Goal: Communication & Community: Answer question/provide support

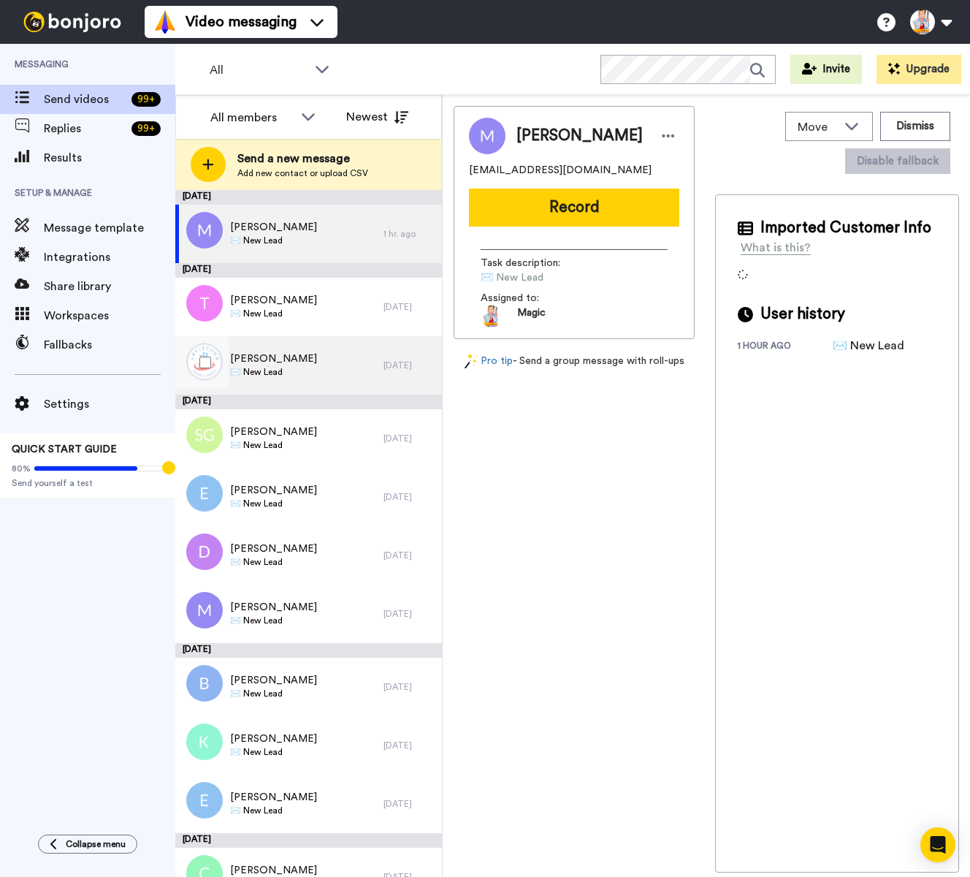
click at [311, 363] on div "Emilia Peters ✉️ New Lead" at bounding box center [279, 365] width 208 height 58
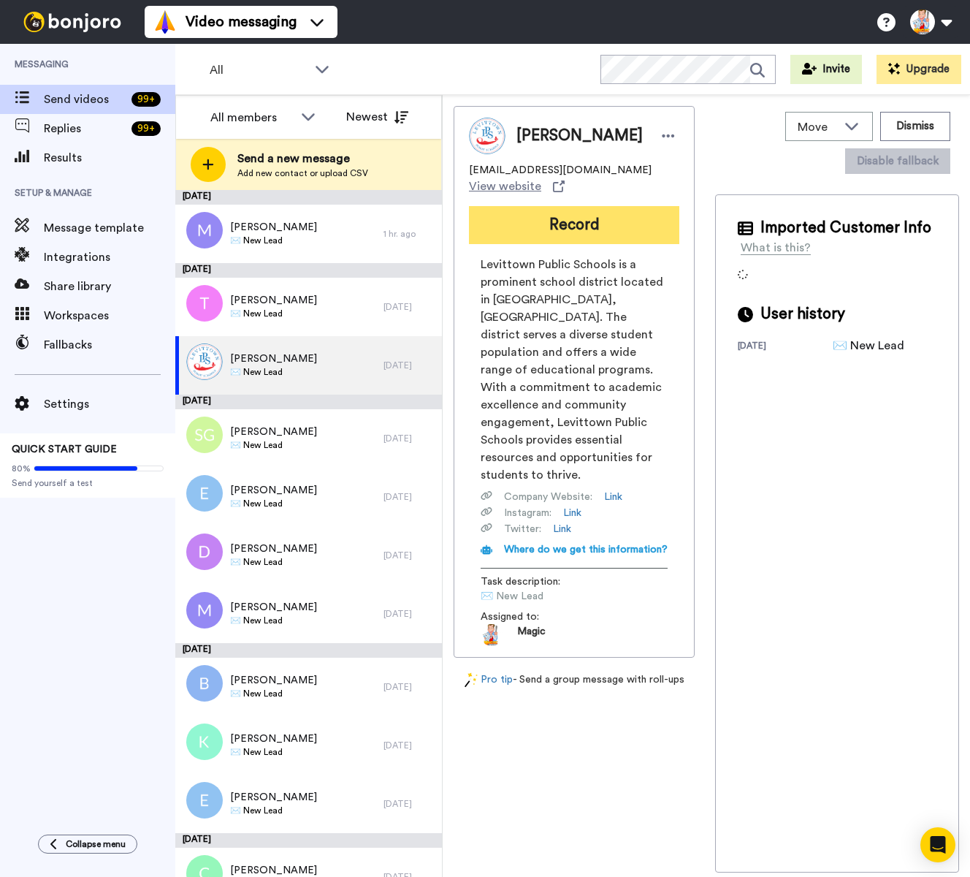
click at [571, 224] on button "Record" at bounding box center [574, 225] width 210 height 38
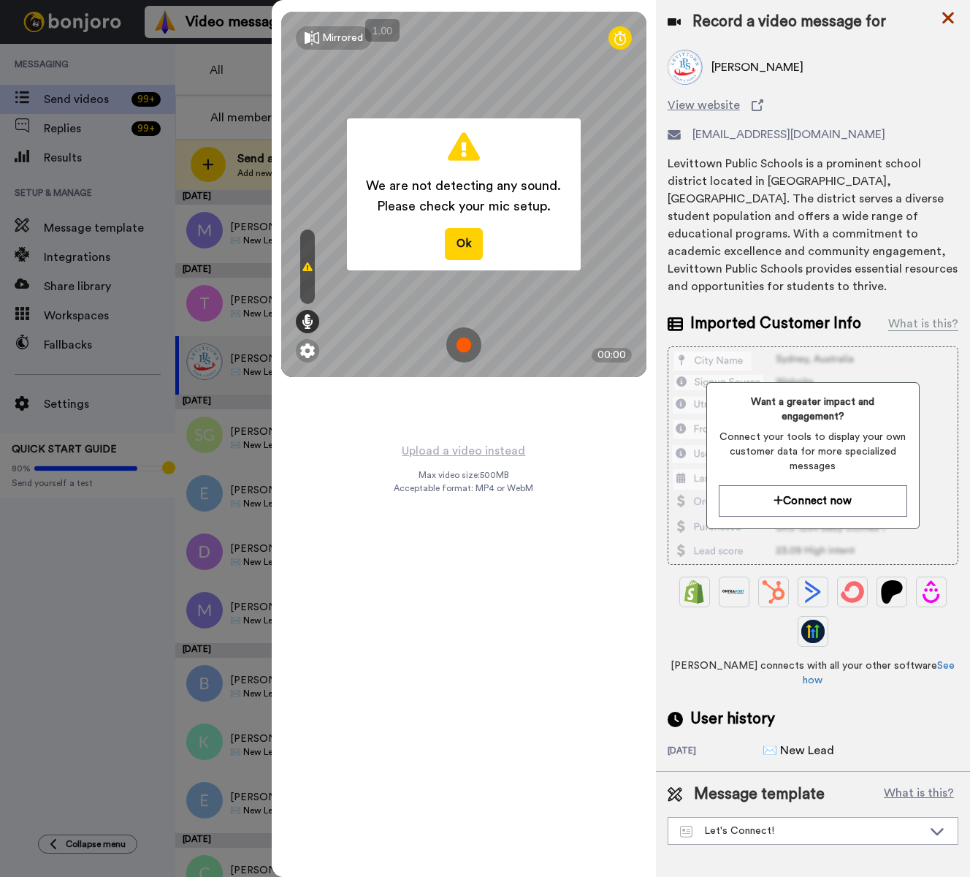
click at [943, 20] on icon at bounding box center [948, 18] width 15 height 18
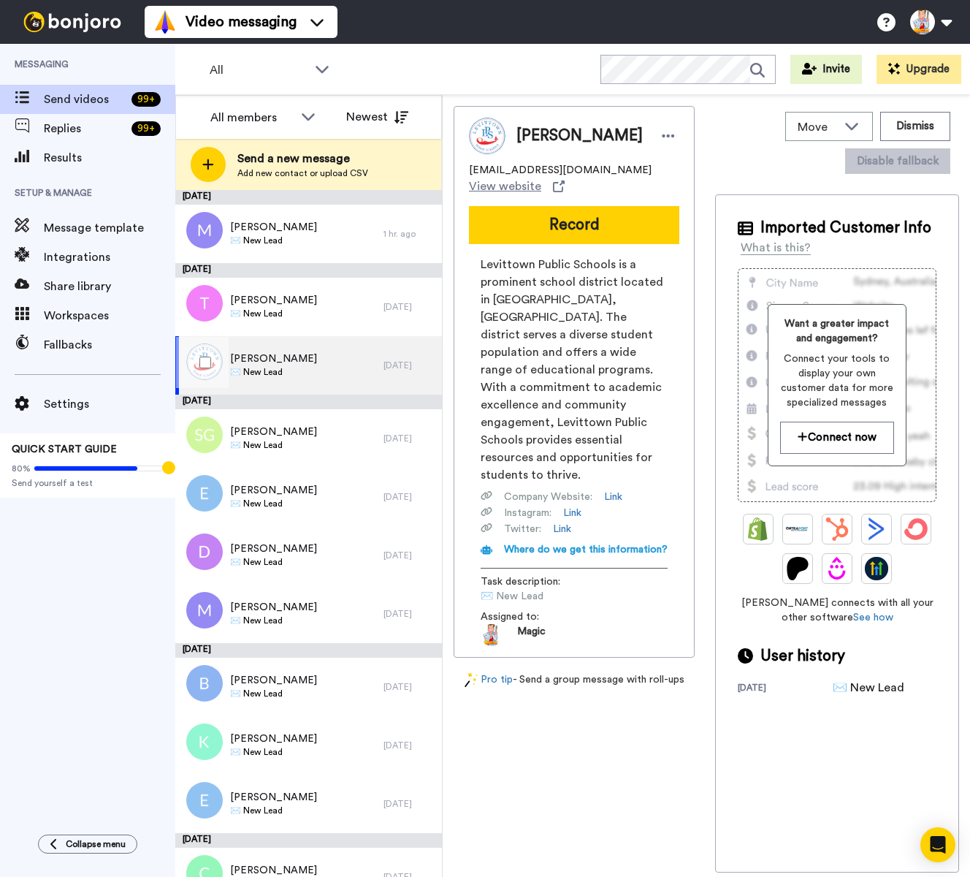
click at [321, 368] on div "Emilia Peters ✉️ New Lead" at bounding box center [279, 365] width 208 height 58
click at [325, 362] on div "Emilia Peters ✉️ New Lead" at bounding box center [279, 365] width 208 height 58
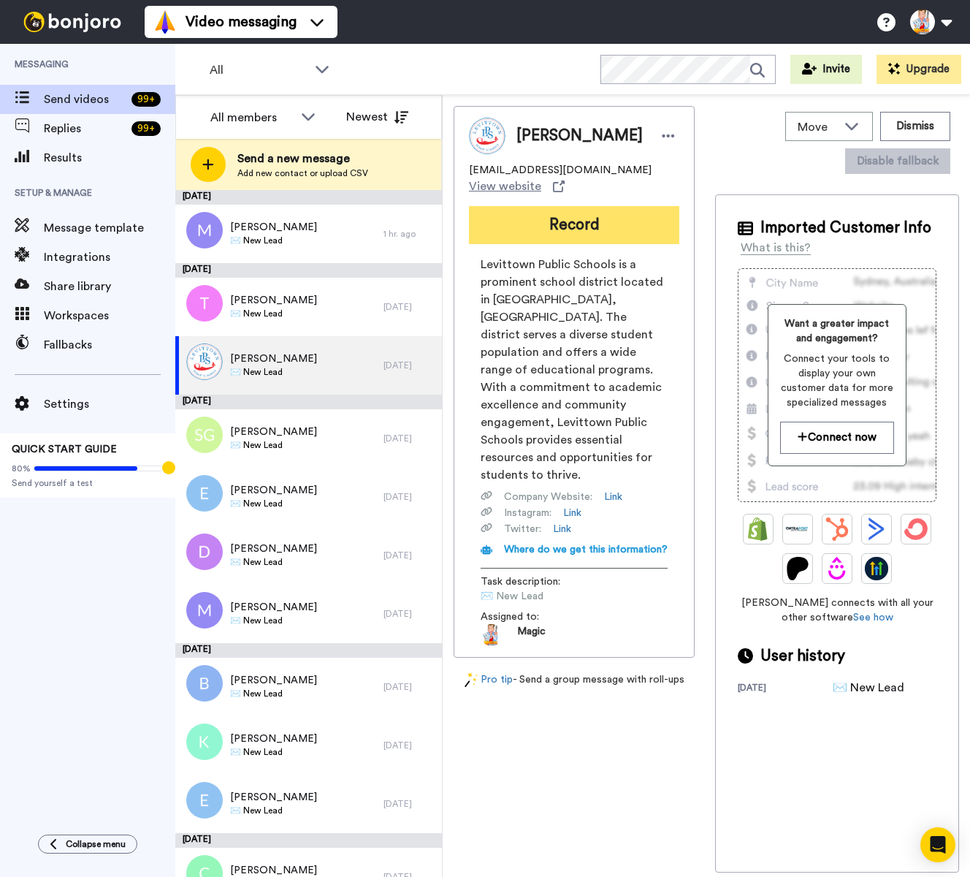
click at [553, 227] on button "Record" at bounding box center [574, 225] width 210 height 38
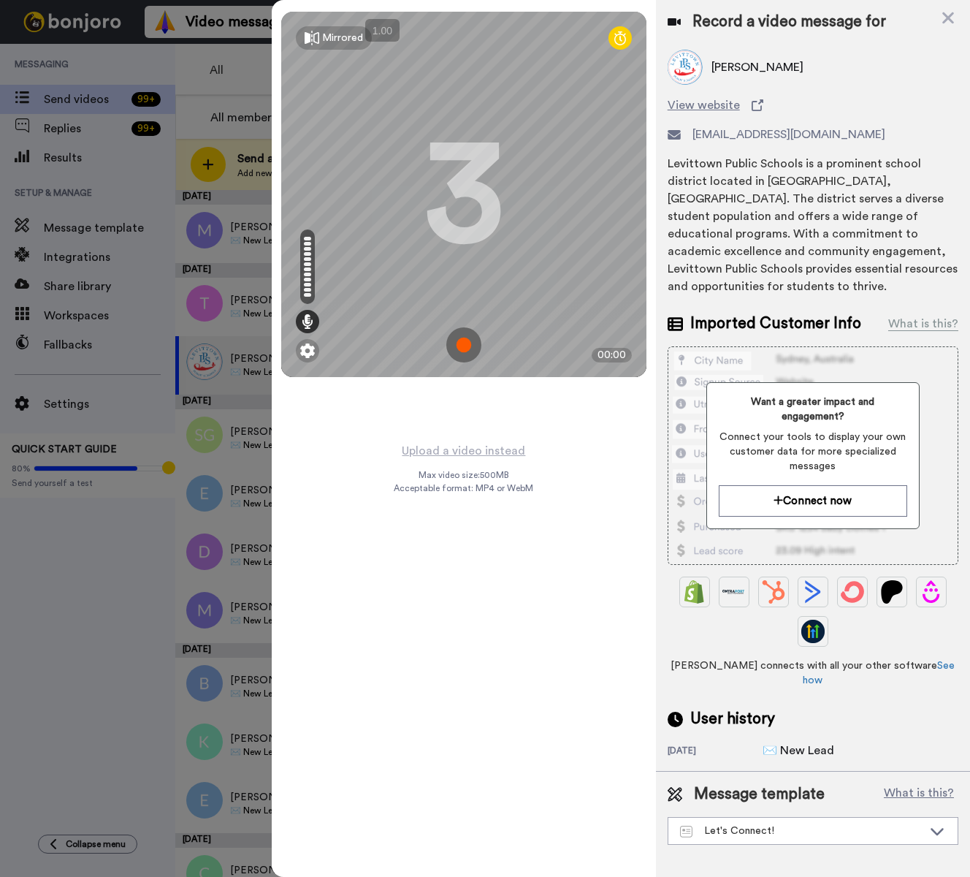
click at [465, 343] on img at bounding box center [463, 344] width 35 height 35
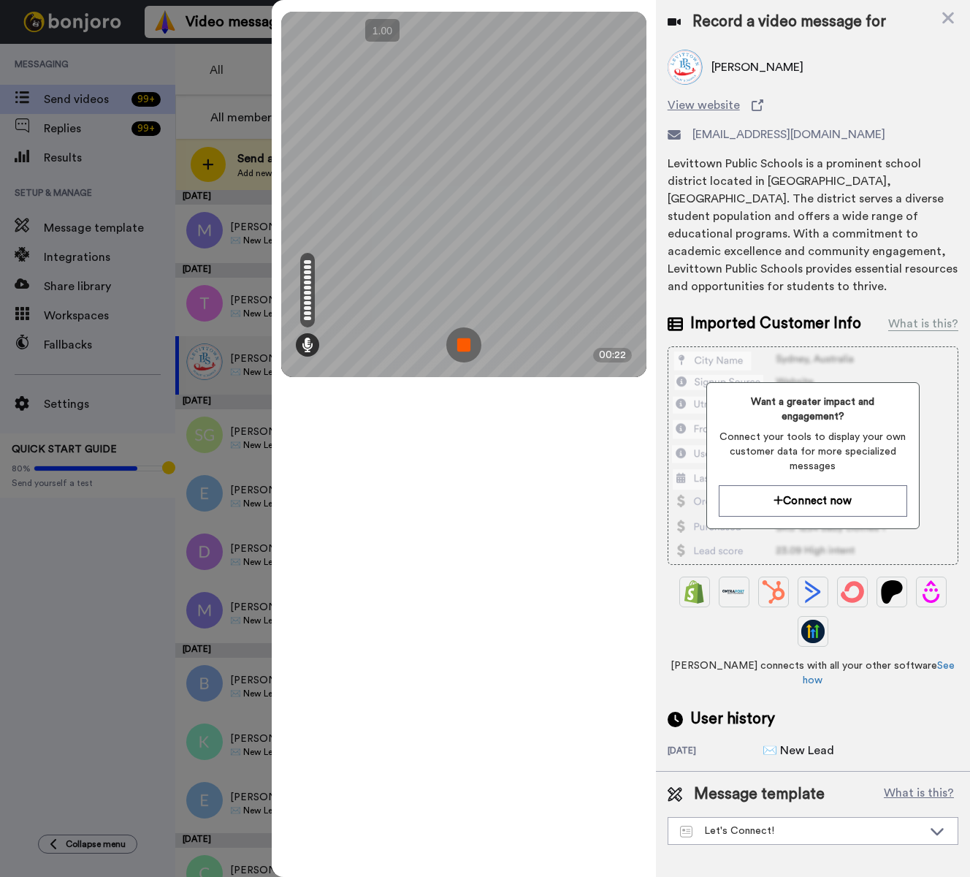
click at [465, 343] on img at bounding box center [463, 344] width 35 height 35
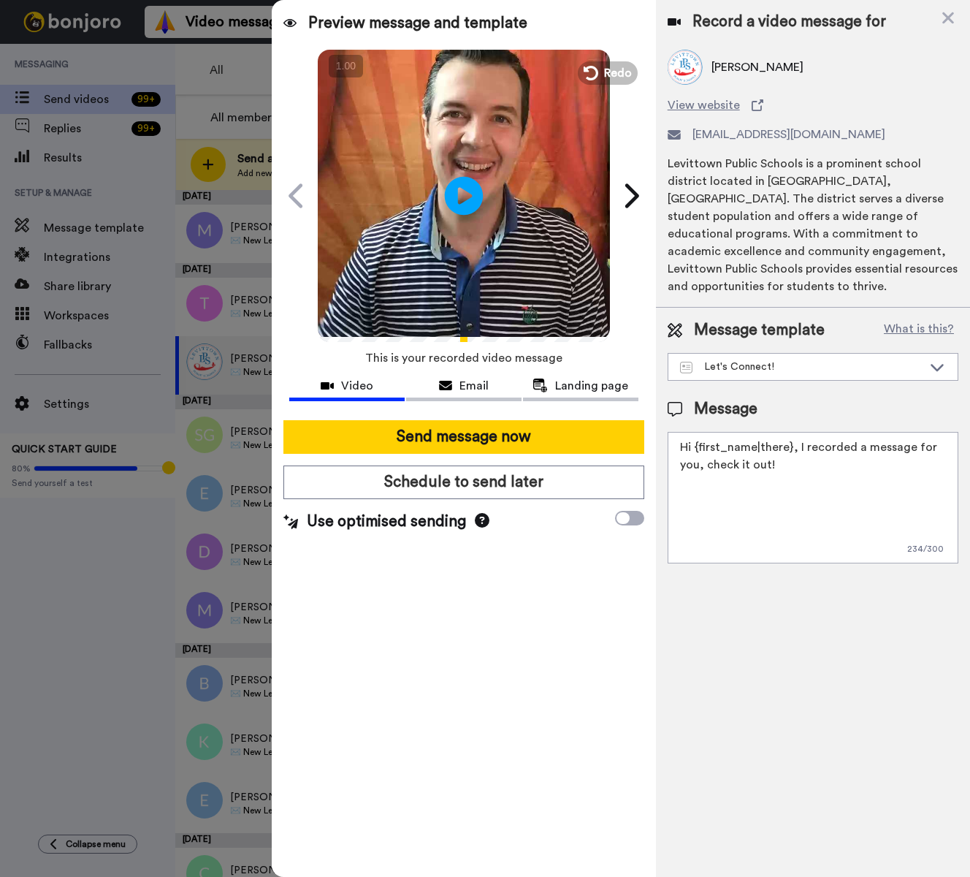
click at [457, 186] on icon at bounding box center [464, 195] width 39 height 39
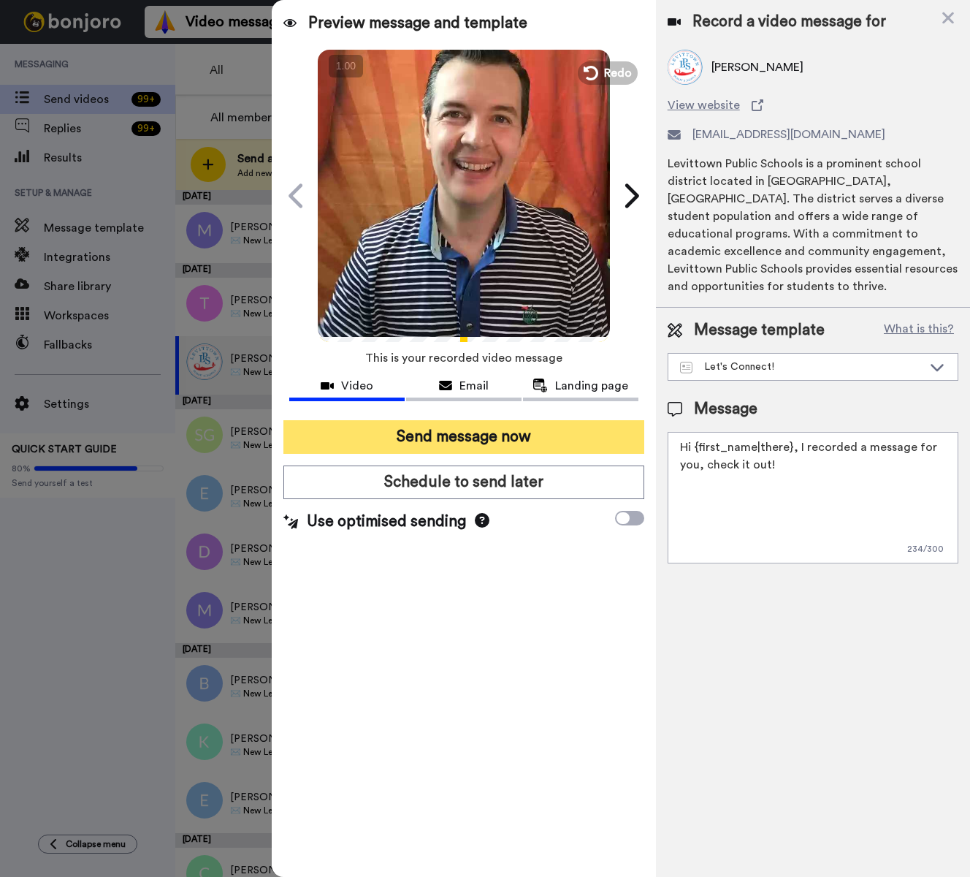
click at [521, 433] on button "Send message now" at bounding box center [463, 437] width 361 height 34
